Goal: Information Seeking & Learning: Learn about a topic

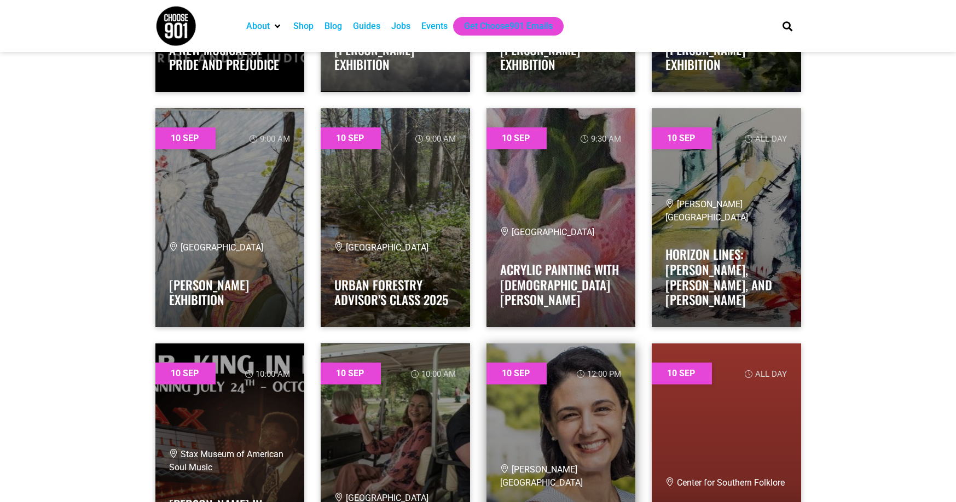
scroll to position [1696, 0]
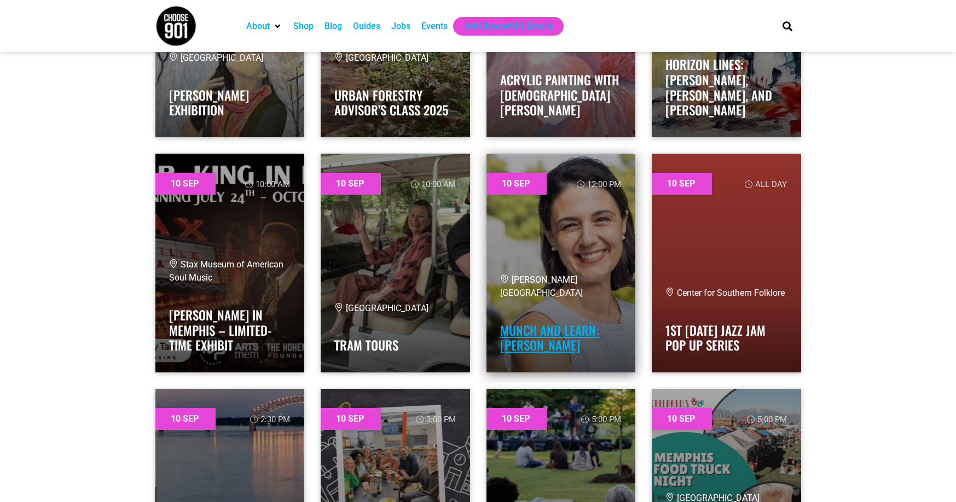
click at [576, 328] on link "Munch and Learn: [PERSON_NAME]" at bounding box center [549, 338] width 99 height 34
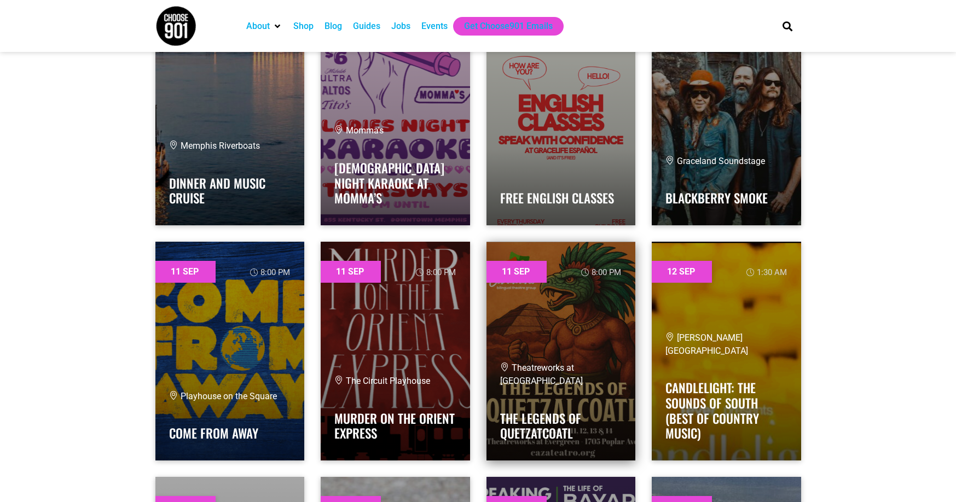
scroll to position [4594, 0]
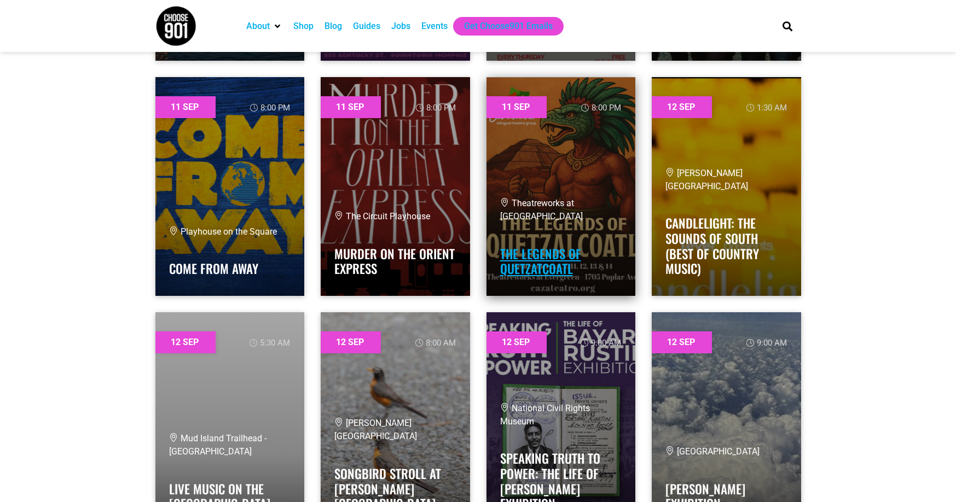
click at [533, 255] on link "The Legends of Quetzatcoatl" at bounding box center [540, 261] width 81 height 34
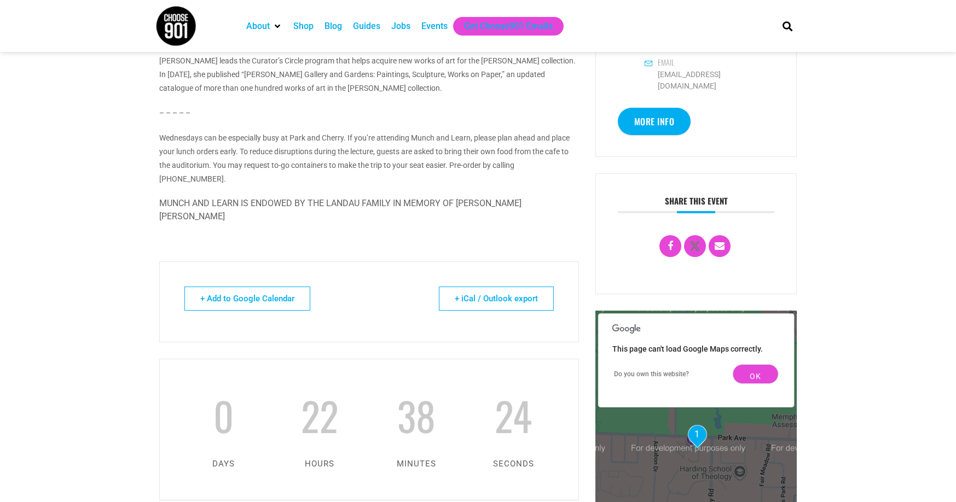
scroll to position [656, 0]
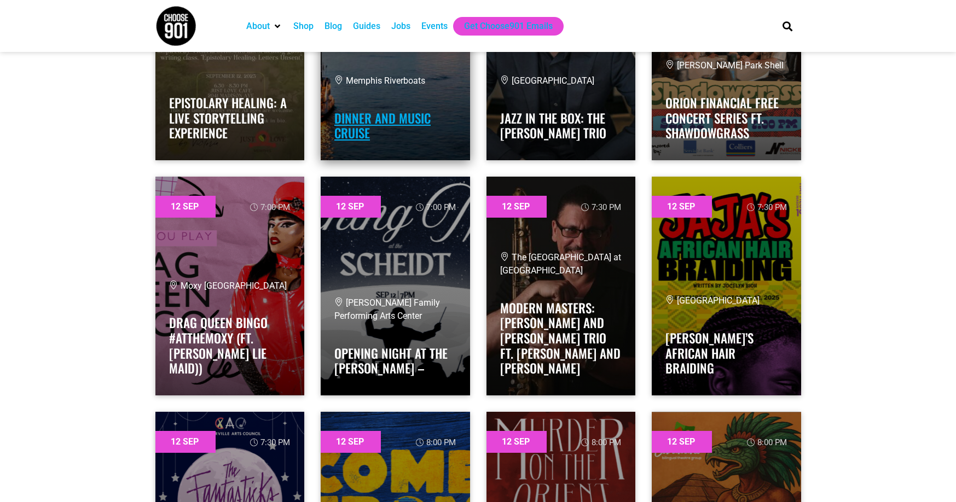
scroll to position [6509, 0]
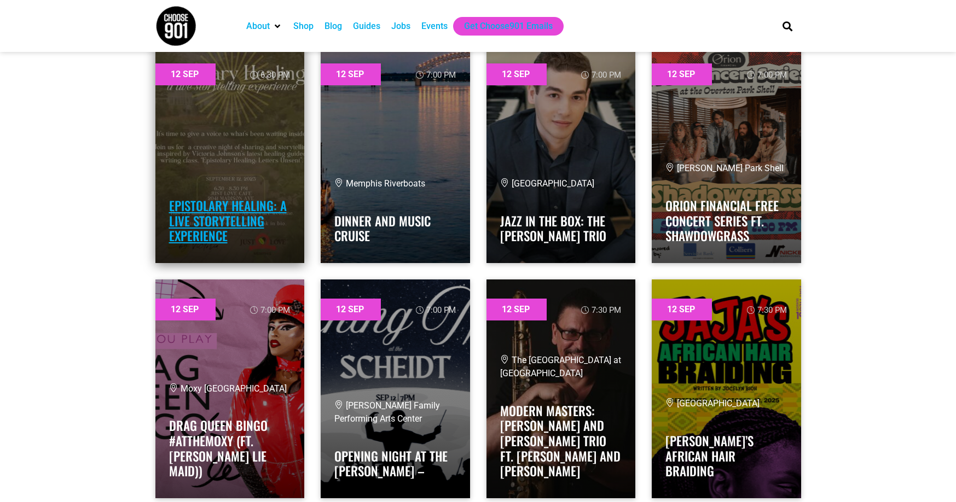
click at [253, 216] on link "Epistolary Healing: A Live Storytelling Experience" at bounding box center [228, 220] width 118 height 49
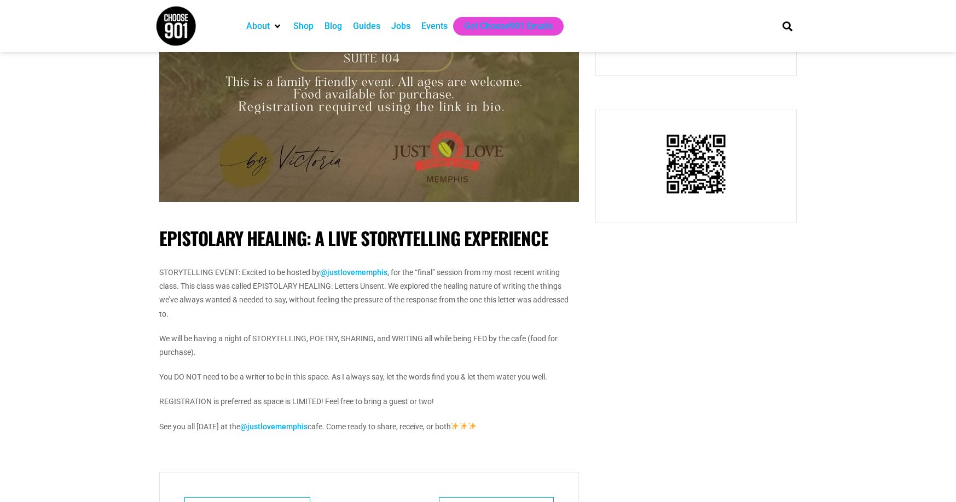
scroll to position [602, 0]
